Goal: Transaction & Acquisition: Purchase product/service

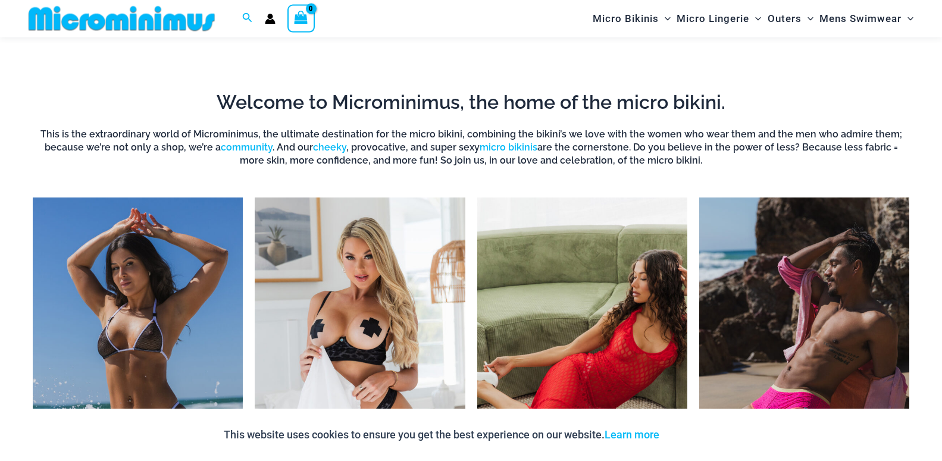
scroll to position [863, 0]
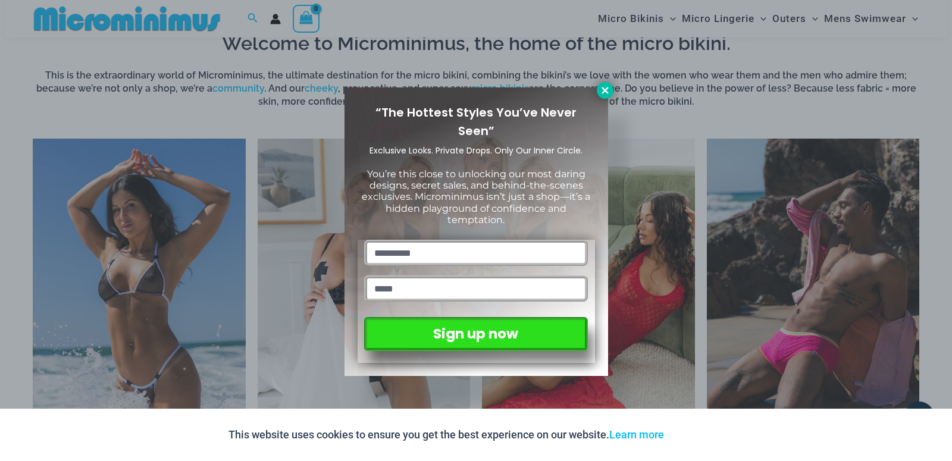
click at [605, 90] on icon at bounding box center [605, 90] width 7 height 7
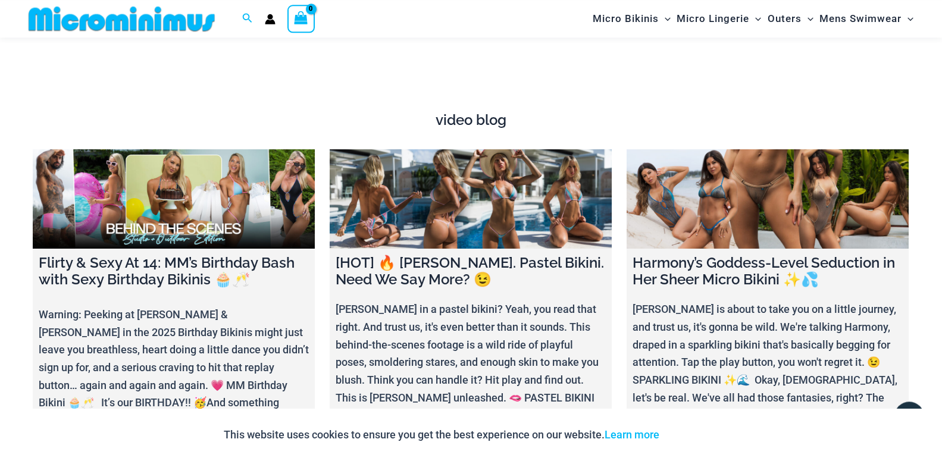
scroll to position [4250, 0]
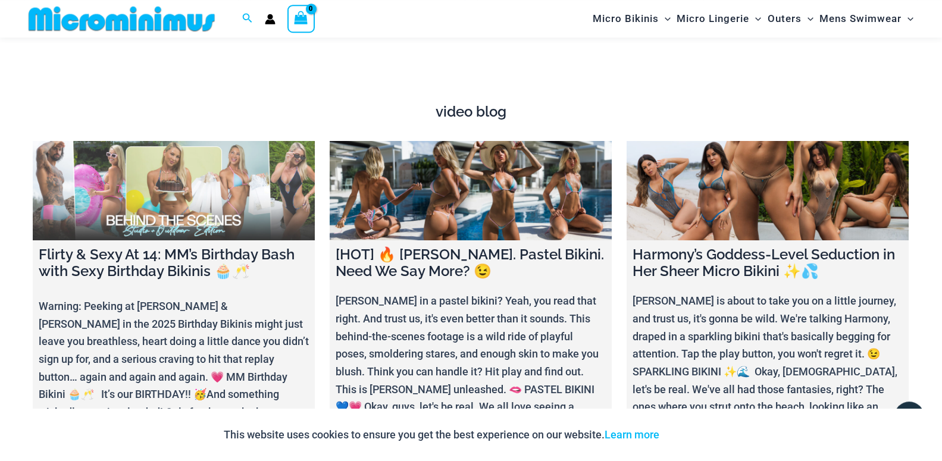
click at [170, 189] on link at bounding box center [174, 190] width 282 height 99
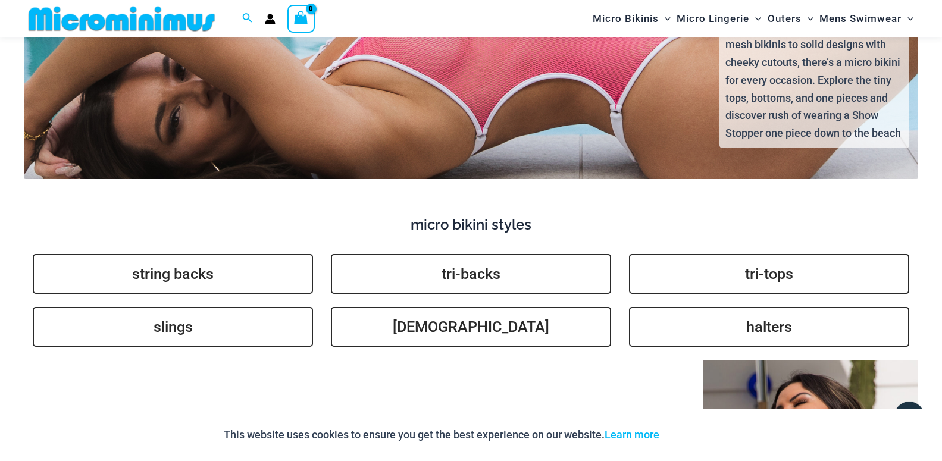
scroll to position [2615, 0]
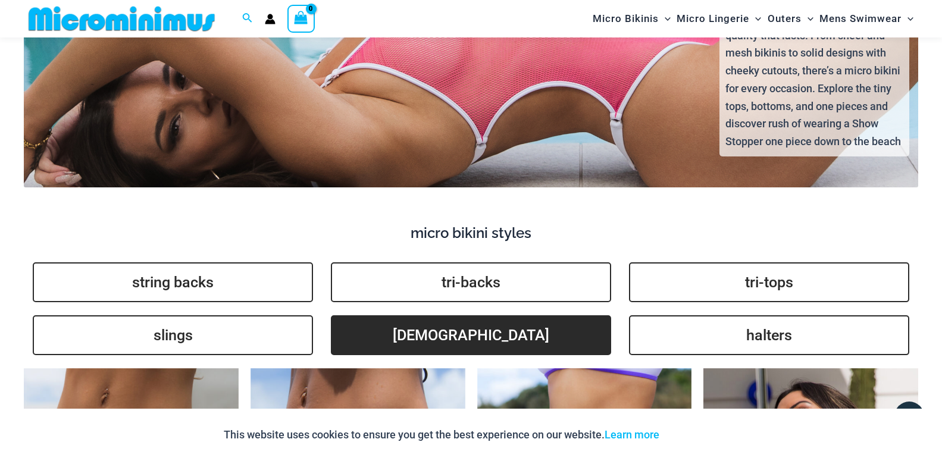
click at [495, 316] on link "brazilians" at bounding box center [471, 335] width 280 height 40
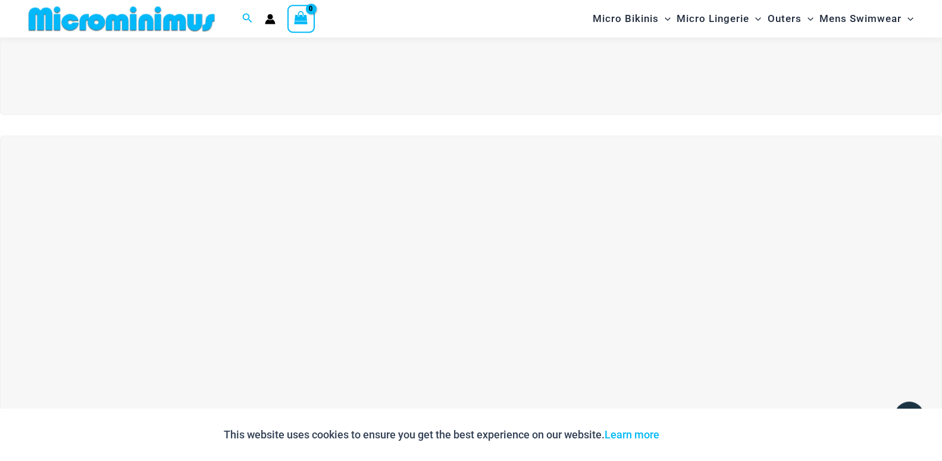
scroll to position [259, 0]
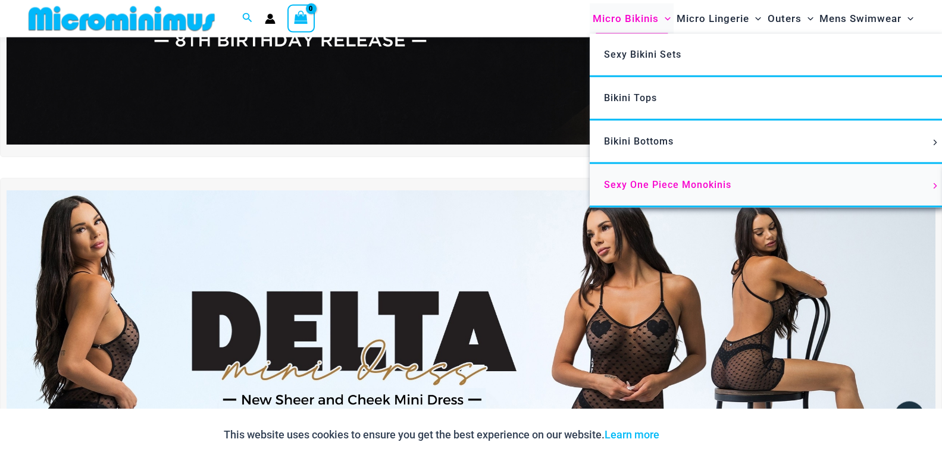
click at [642, 190] on span "Sexy One Piece Monokinis" at bounding box center [667, 184] width 127 height 11
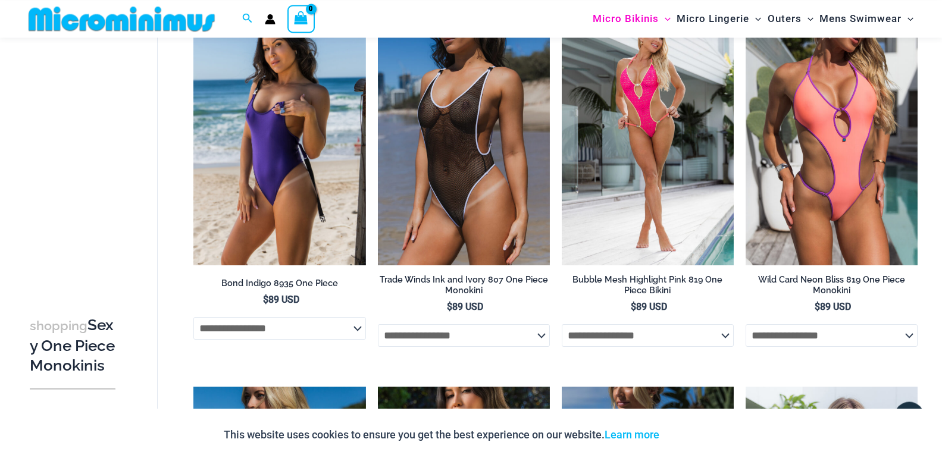
scroll to position [117, 0]
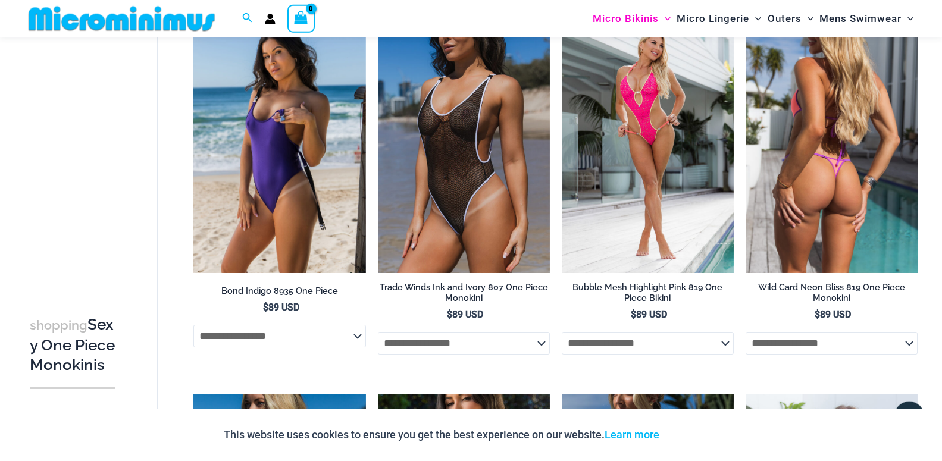
click at [823, 193] on img at bounding box center [832, 144] width 172 height 258
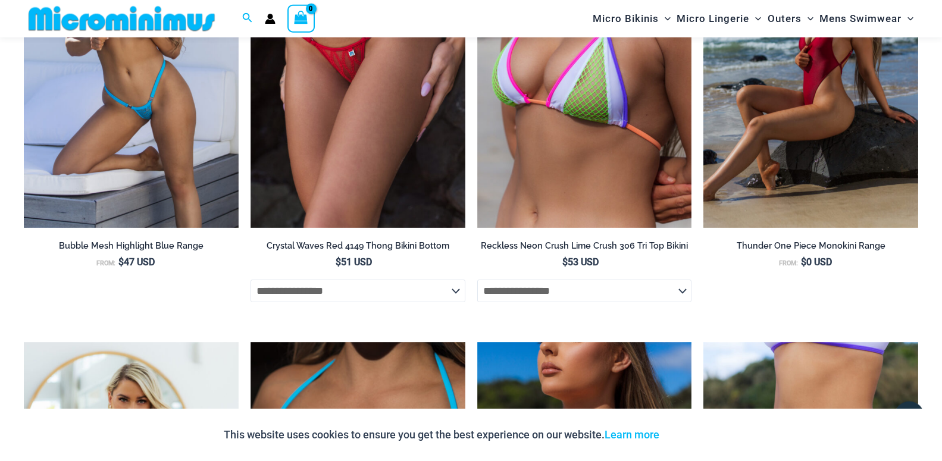
scroll to position [3389, 0]
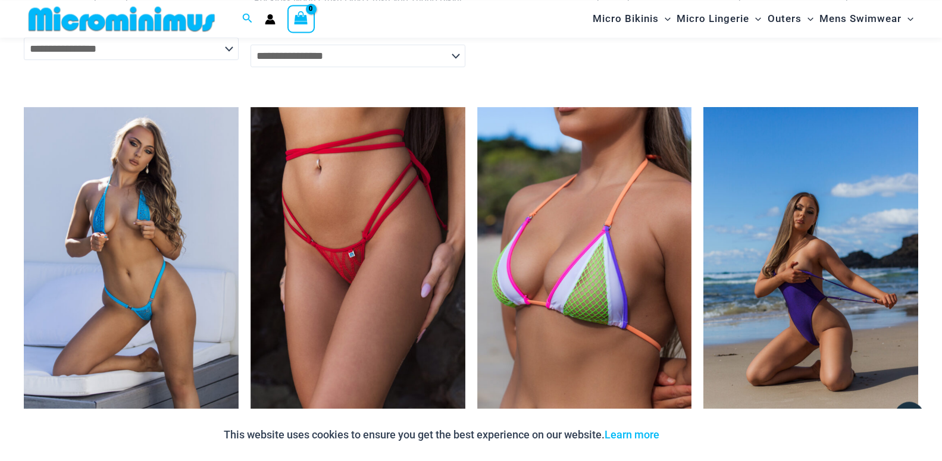
click at [832, 306] on img at bounding box center [810, 268] width 215 height 322
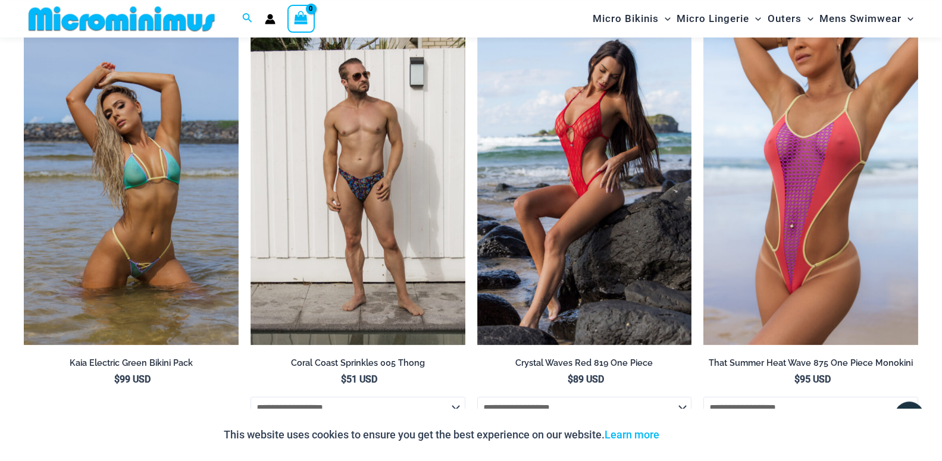
scroll to position [3302, 0]
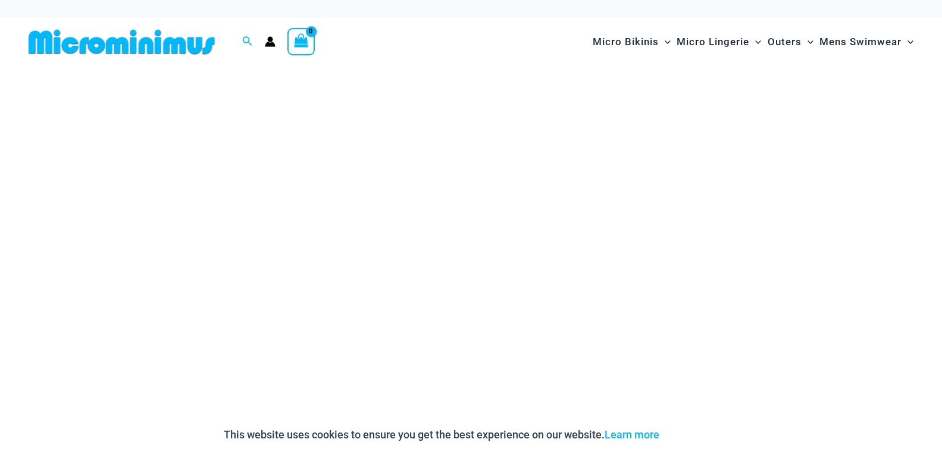
scroll to position [260, 0]
